Goal: Task Accomplishment & Management: Use online tool/utility

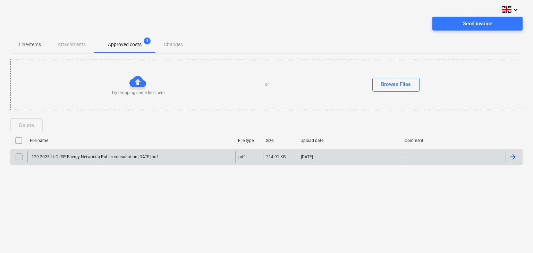
click at [18, 155] on input "checkbox" at bounding box center [19, 156] width 11 height 11
click at [28, 127] on div "Delete" at bounding box center [26, 125] width 15 height 9
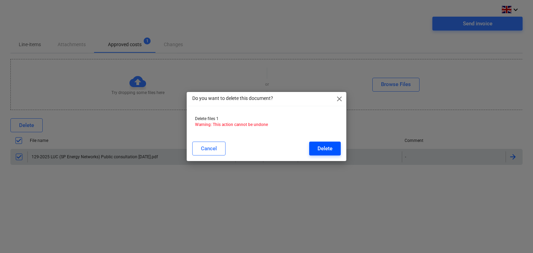
click at [326, 149] on div "Delete" at bounding box center [324, 148] width 15 height 9
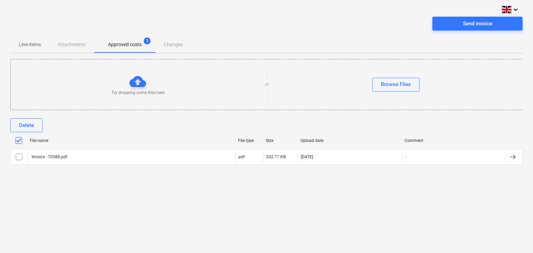
click at [88, 183] on div "keyboard_arrow_down Send invoice Line-items Attachments Approved costs 1 Change…" at bounding box center [266, 126] width 533 height 253
click at [94, 193] on div "keyboard_arrow_down Send invoice Line-items Attachments Approved costs 1 Change…" at bounding box center [266, 126] width 533 height 253
click at [26, 45] on p "Line-items" at bounding box center [30, 44] width 22 height 7
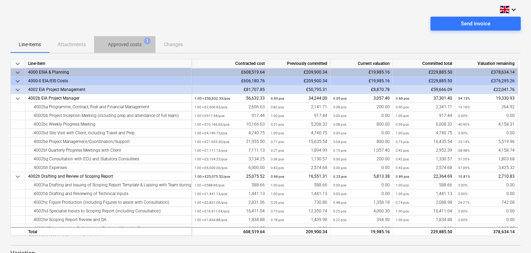
click at [118, 44] on p "Approved costs" at bounding box center [125, 44] width 34 height 7
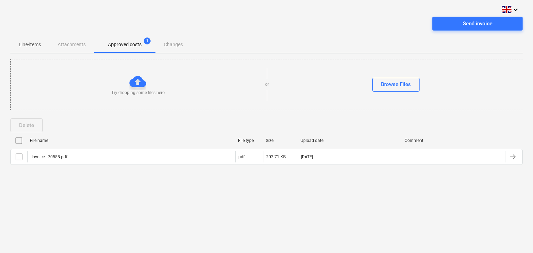
drag, startPoint x: 83, startPoint y: 176, endPoint x: 80, endPoint y: 170, distance: 6.5
click at [84, 176] on div "Delete File name File type Size Upload date Comment Invoice - 70588.pdf pdf 202…" at bounding box center [266, 144] width 512 height 69
click at [483, 28] on div "Send invoice" at bounding box center [477, 23] width 29 height 9
